Goal: Information Seeking & Learning: Learn about a topic

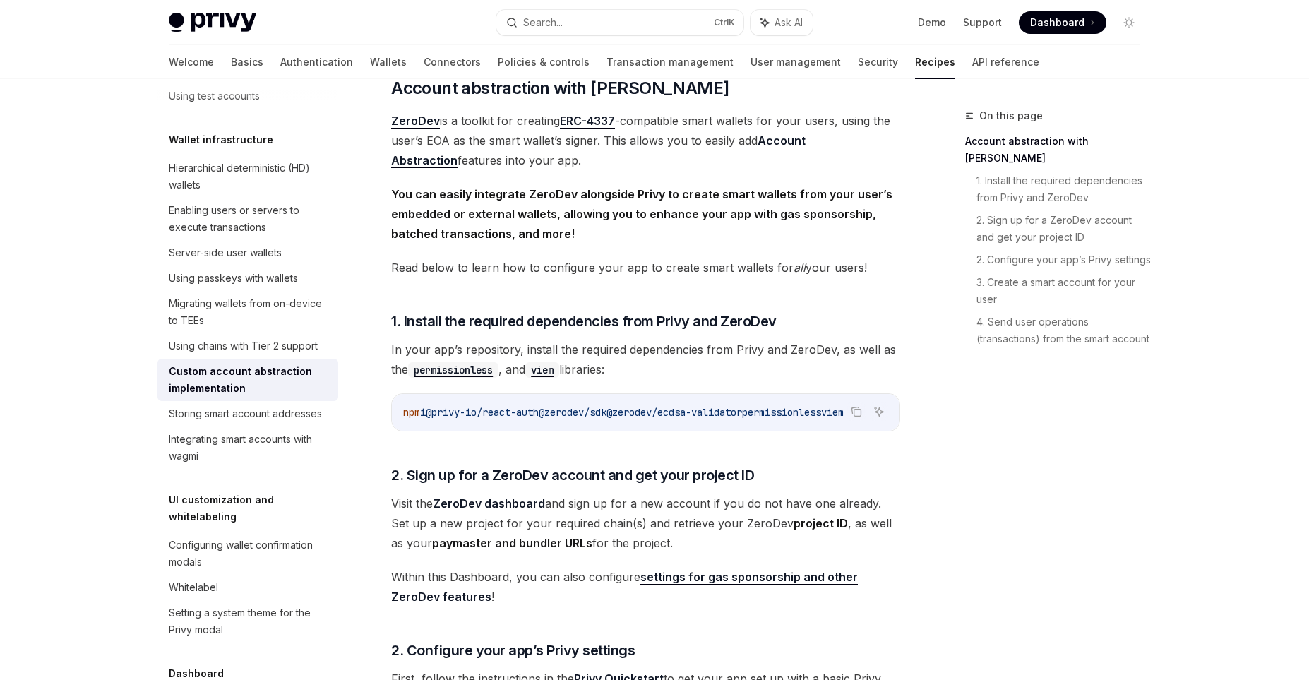
scroll to position [292, 0]
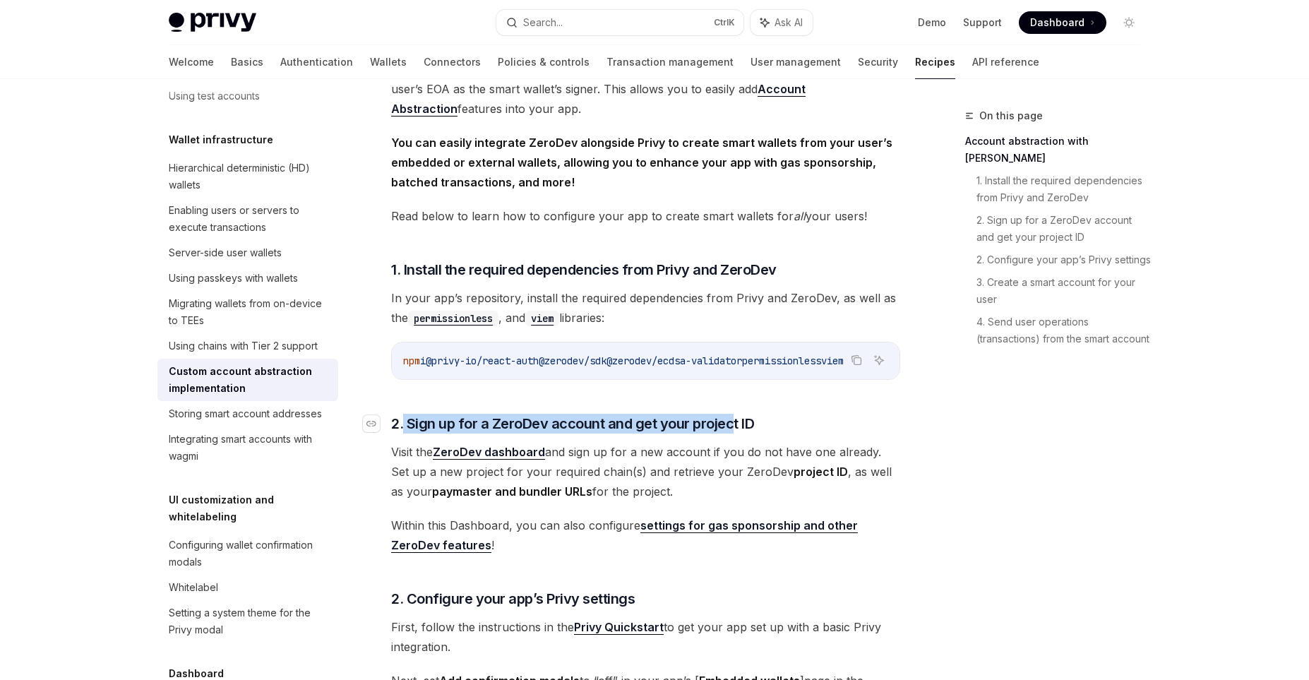
drag, startPoint x: 403, startPoint y: 426, endPoint x: 730, endPoint y: 426, distance: 326.9
click at [730, 426] on span "2. Sign up for a ZeroDev account and get your project ID" at bounding box center [572, 424] width 363 height 20
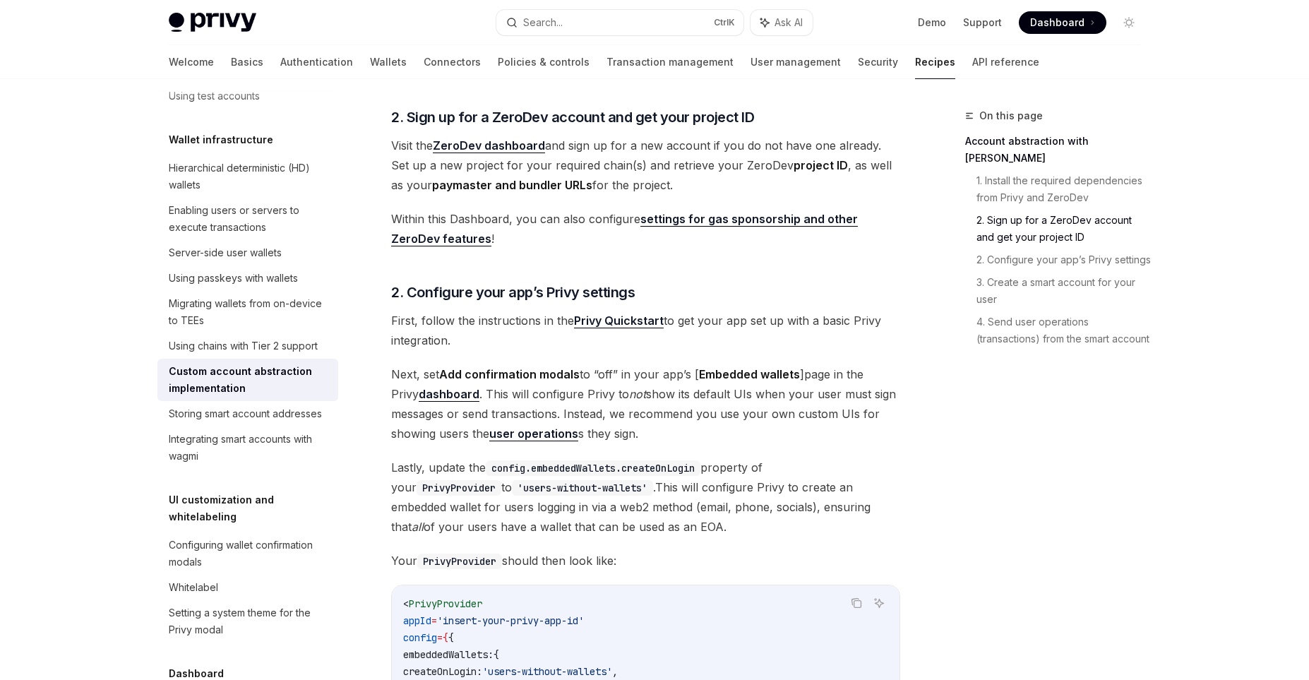
scroll to position [404, 0]
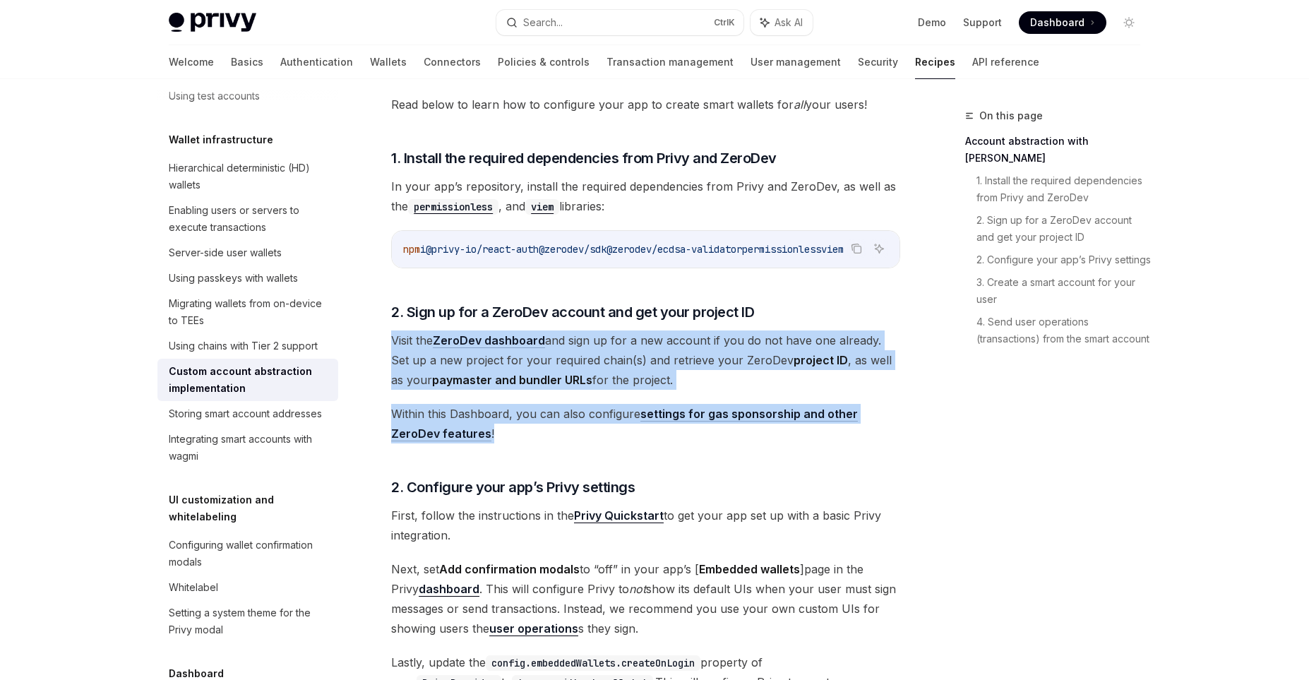
drag, startPoint x: 391, startPoint y: 337, endPoint x: 486, endPoint y: 446, distance: 144.1
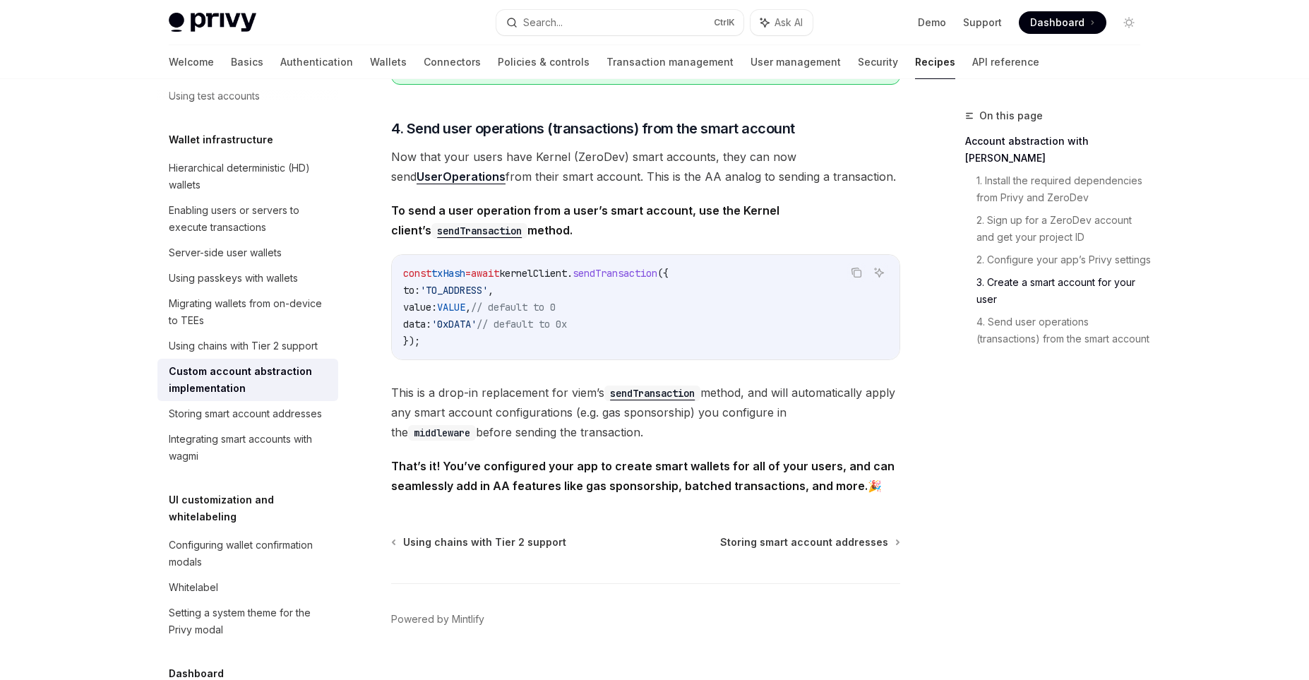
scroll to position [2885, 0]
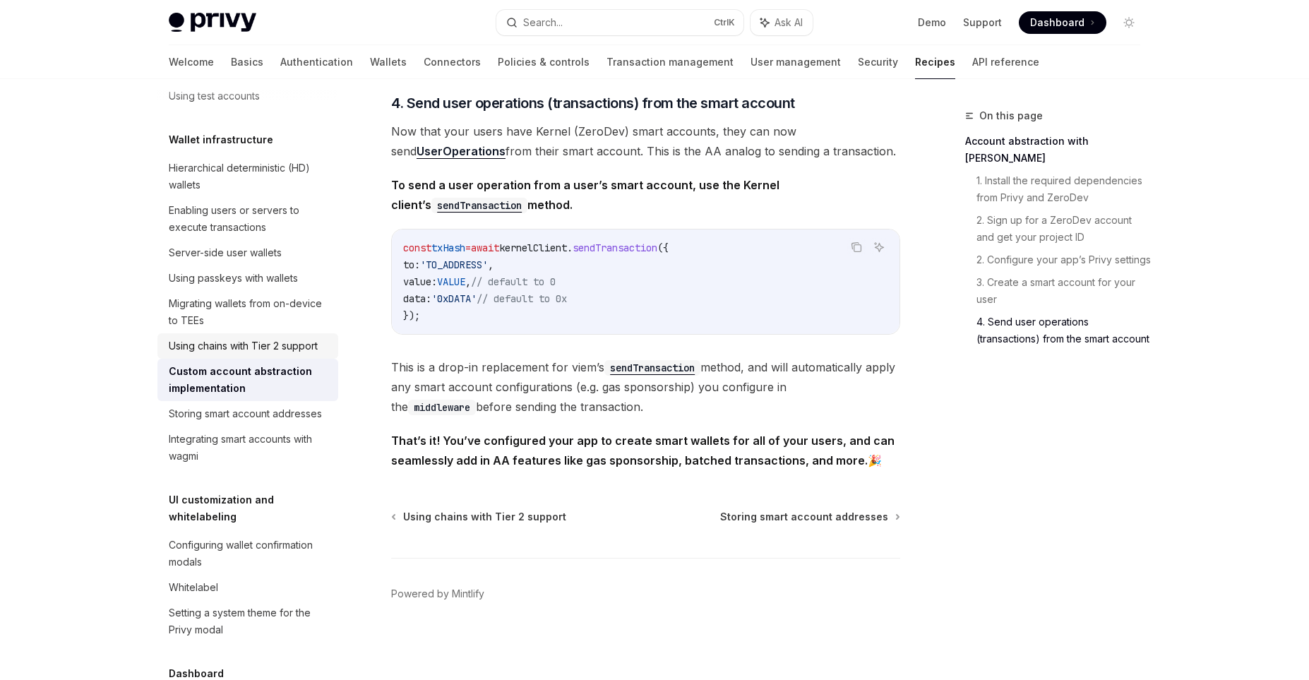
click at [266, 348] on div "Using chains with Tier 2 support" at bounding box center [243, 345] width 149 height 17
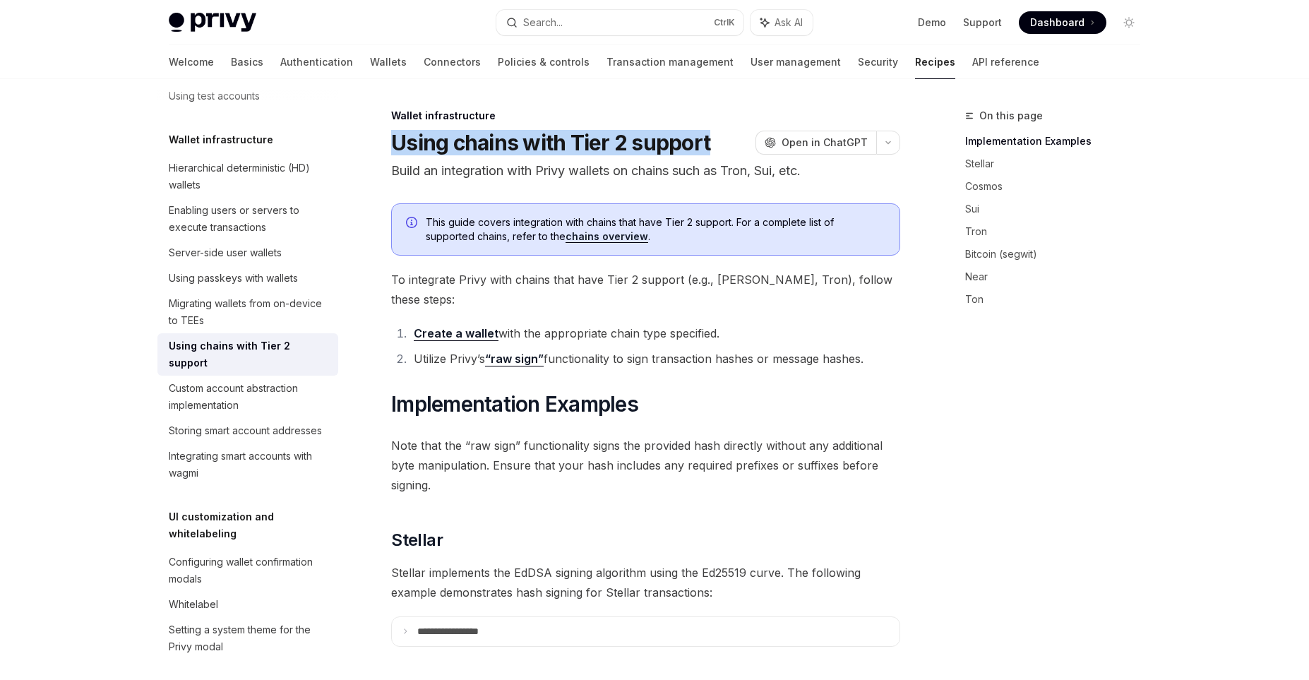
drag, startPoint x: 541, startPoint y: 359, endPoint x: 367, endPoint y: 134, distance: 284.4
drag, startPoint x: 388, startPoint y: 114, endPoint x: 874, endPoint y: 349, distance: 539.4
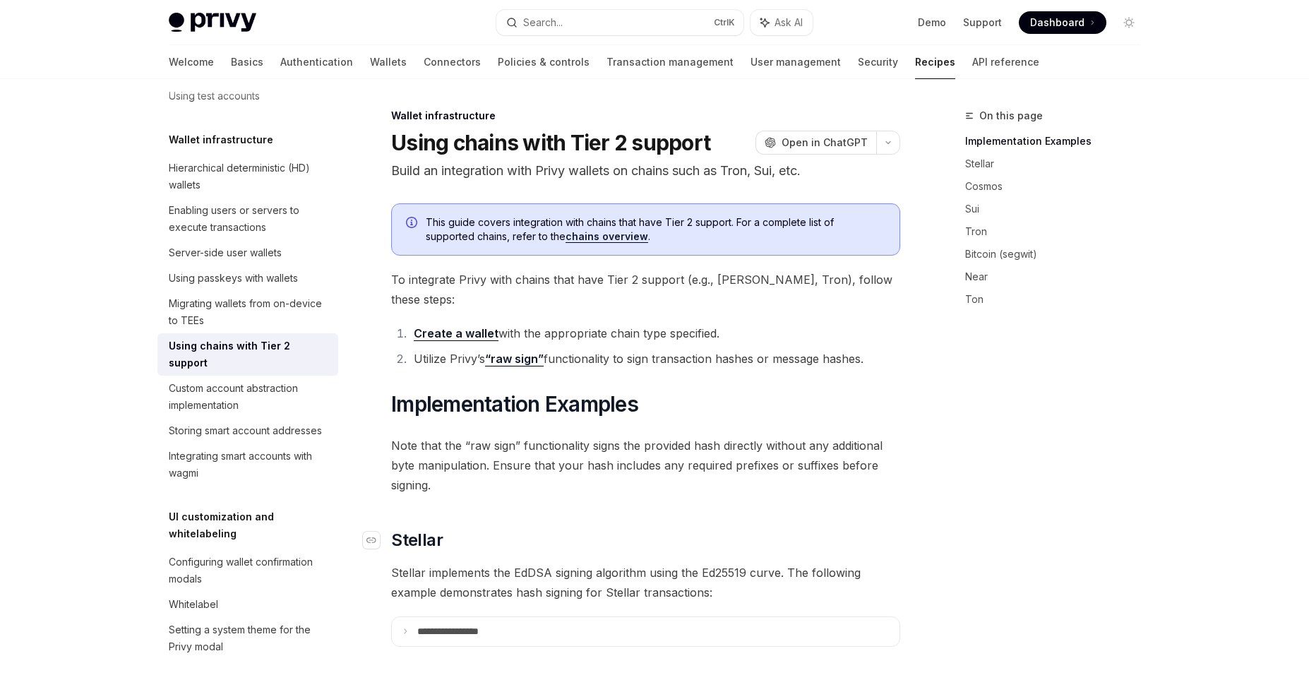
click at [839, 529] on h2 "​ Stellar" at bounding box center [645, 540] width 509 height 23
type textarea "*"
